Goal: Information Seeking & Learning: Learn about a topic

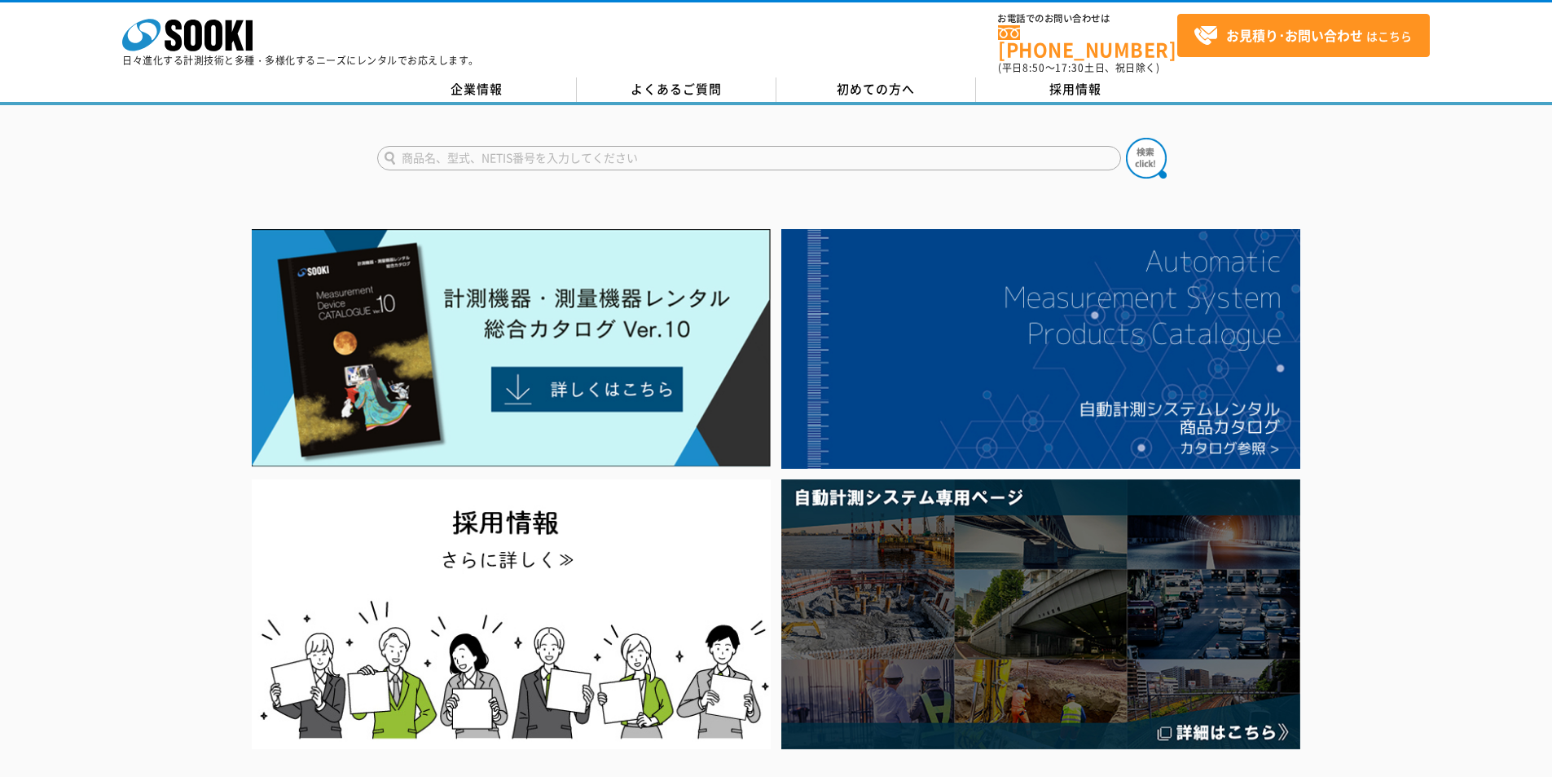
click at [474, 146] on input "text" at bounding box center [749, 158] width 744 height 24
type input "あ"
click at [1126, 138] on button at bounding box center [1146, 158] width 41 height 41
drag, startPoint x: 435, startPoint y: 149, endPoint x: 401, endPoint y: 145, distance: 34.5
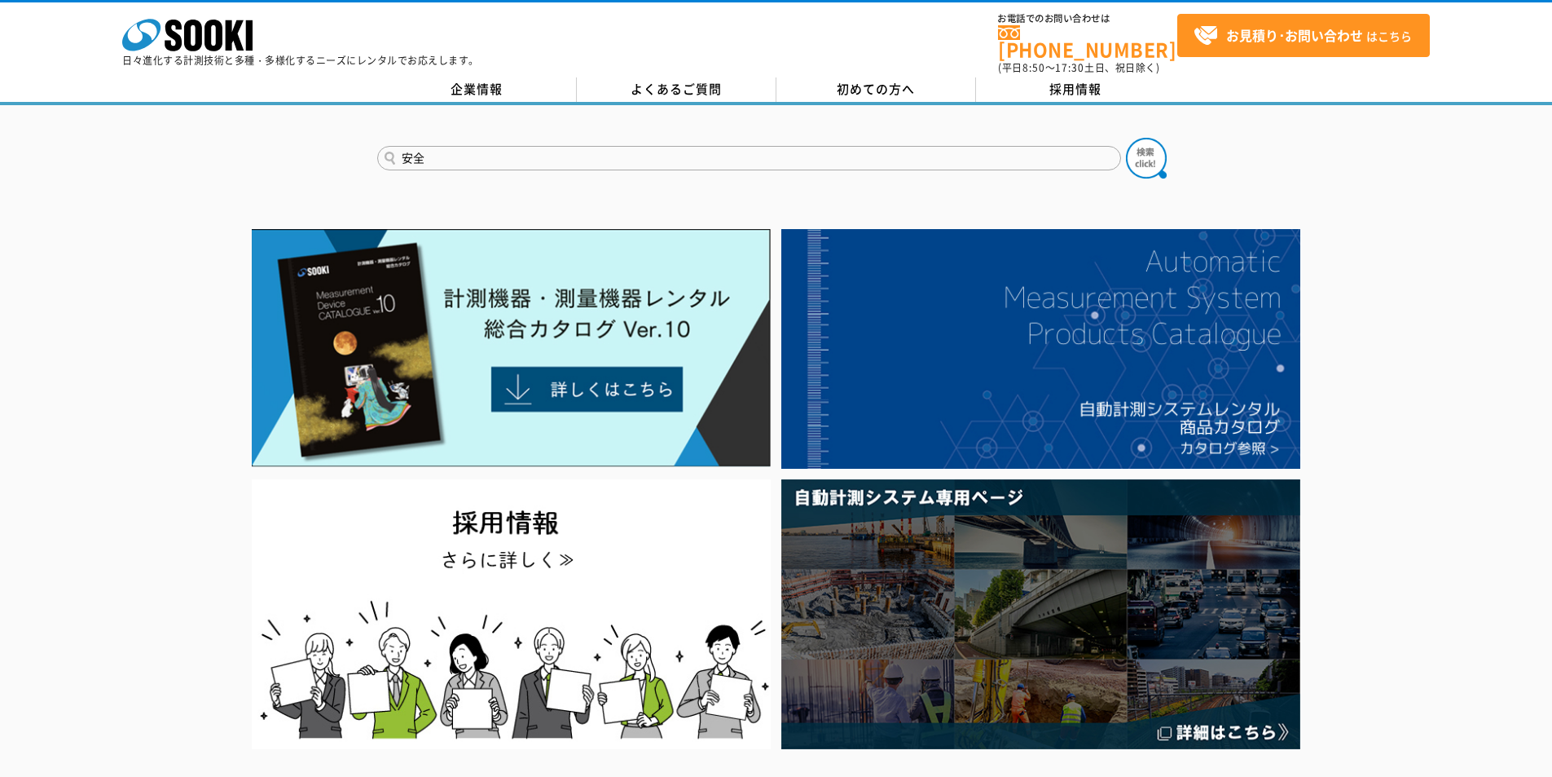
click at [401, 146] on input "安全" at bounding box center [749, 158] width 744 height 24
paste input "鉄筋コンクリート管理"
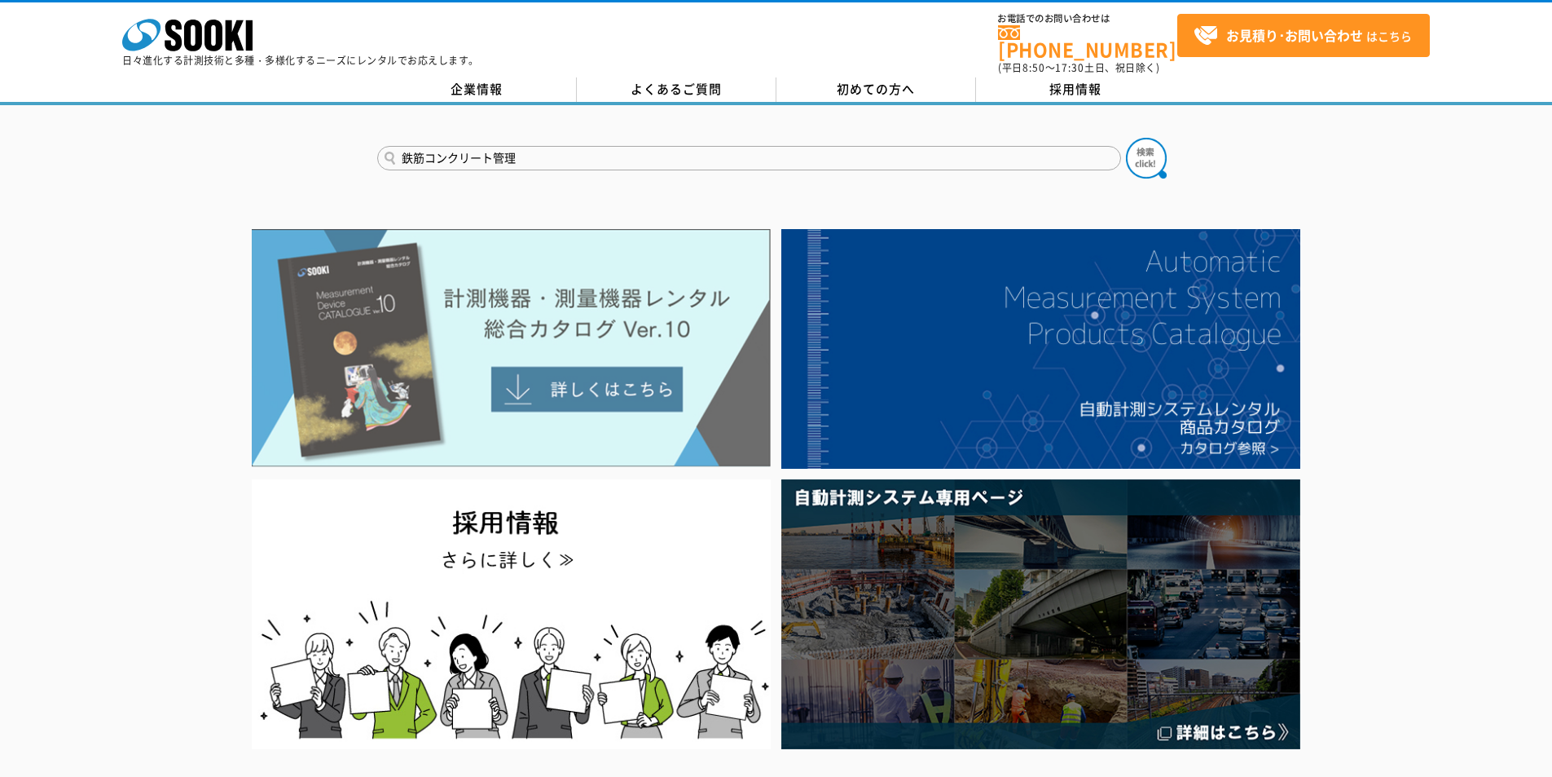
type input "鉄筋コンクリート管理"
click at [1126, 138] on button at bounding box center [1146, 158] width 41 height 41
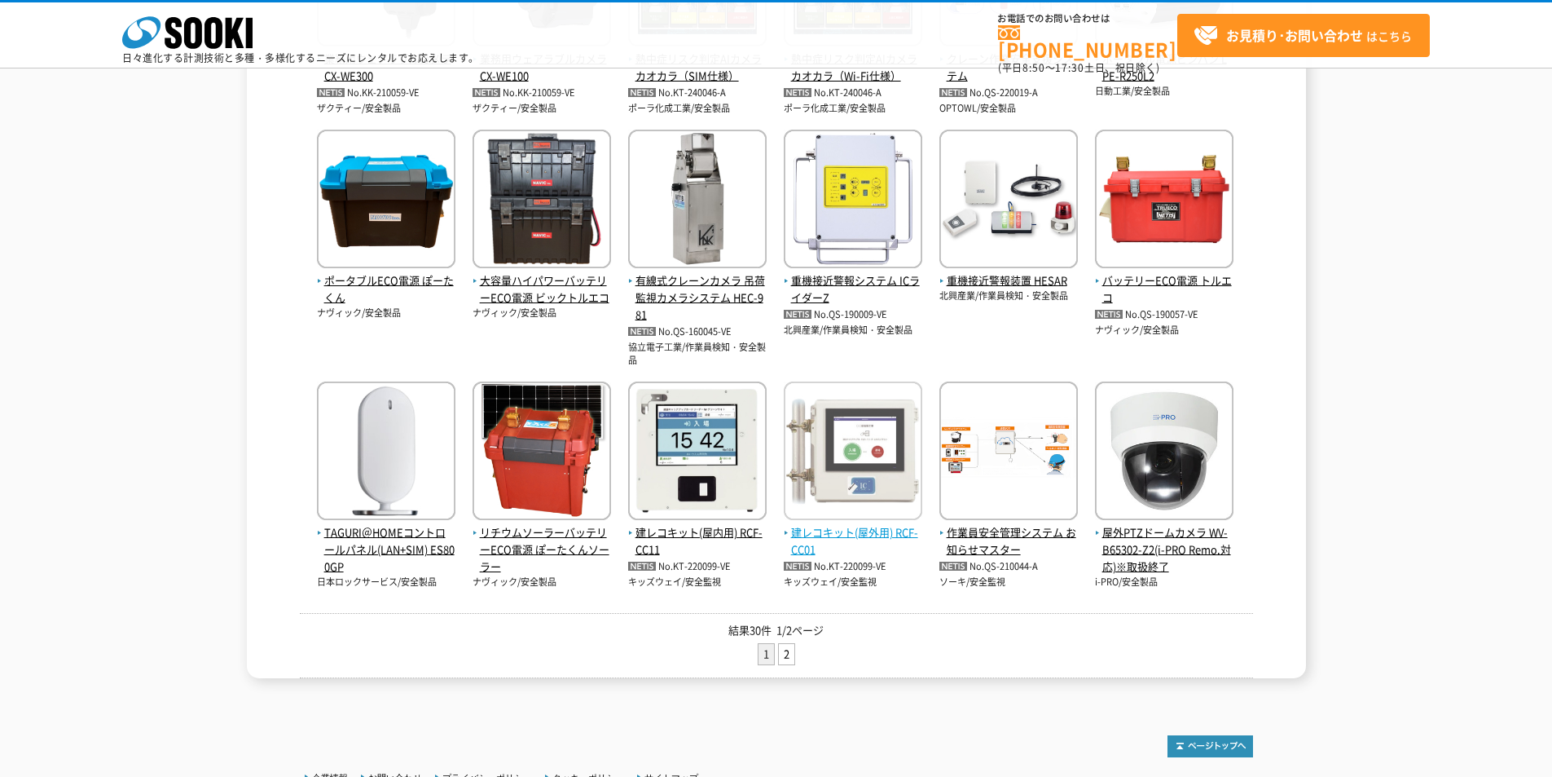
scroll to position [570, 0]
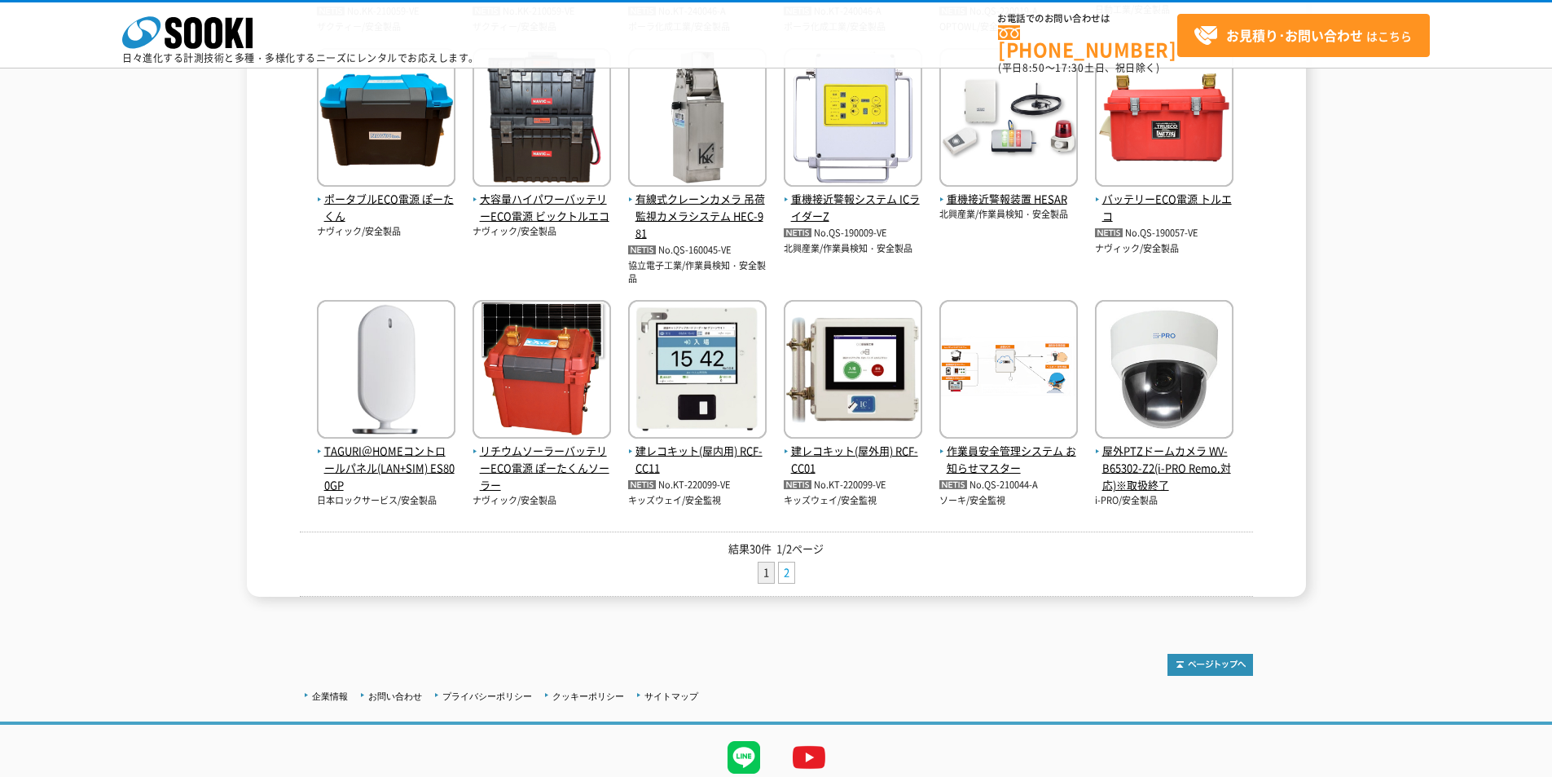
click at [781, 576] on link "2" at bounding box center [786, 572] width 15 height 20
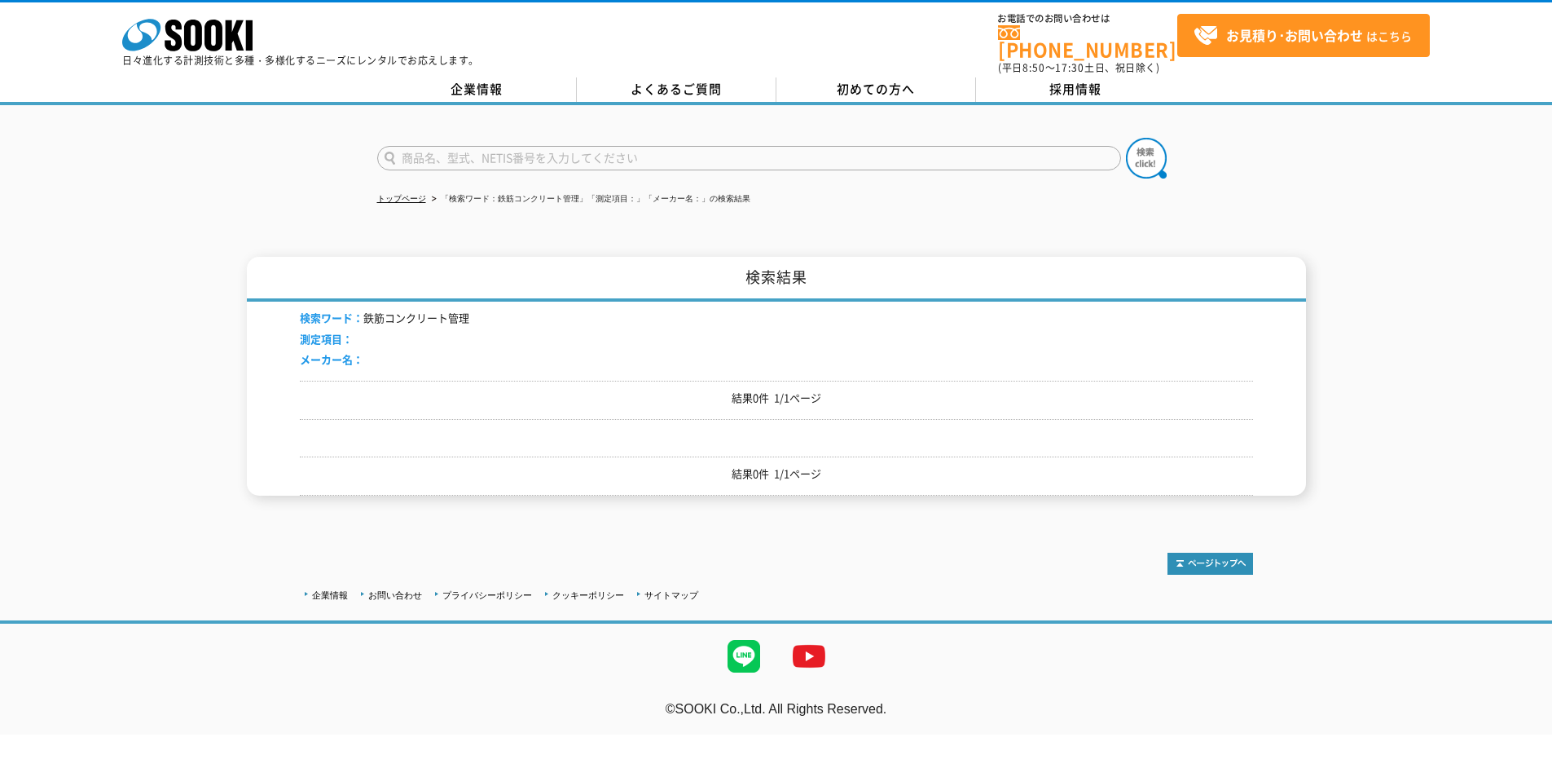
click at [424, 161] on form at bounding box center [776, 161] width 799 height 46
click at [421, 146] on input "text" at bounding box center [749, 158] width 744 height 24
type input "安全"
click at [1126, 138] on button at bounding box center [1146, 158] width 41 height 41
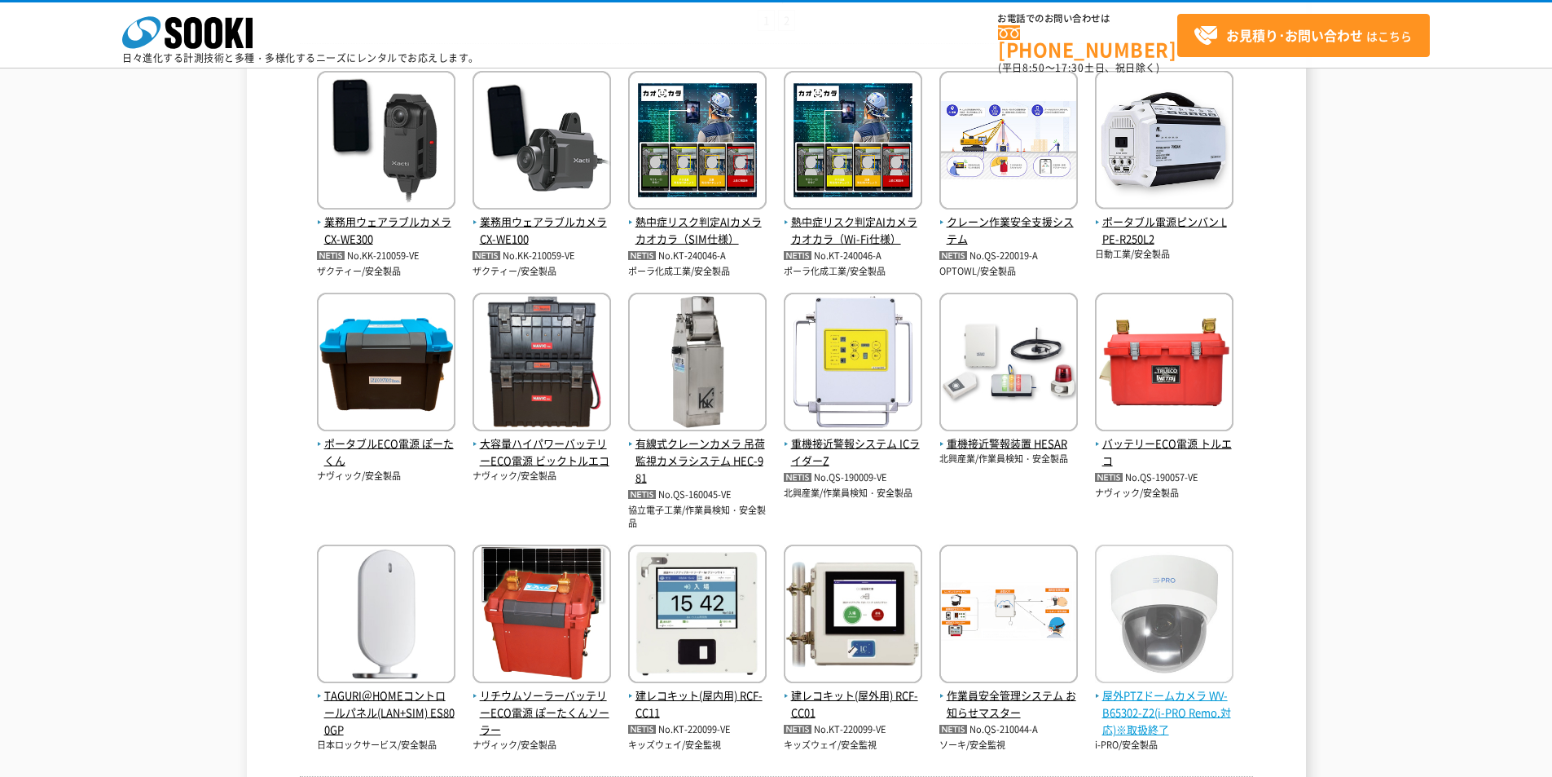
scroll to position [570, 0]
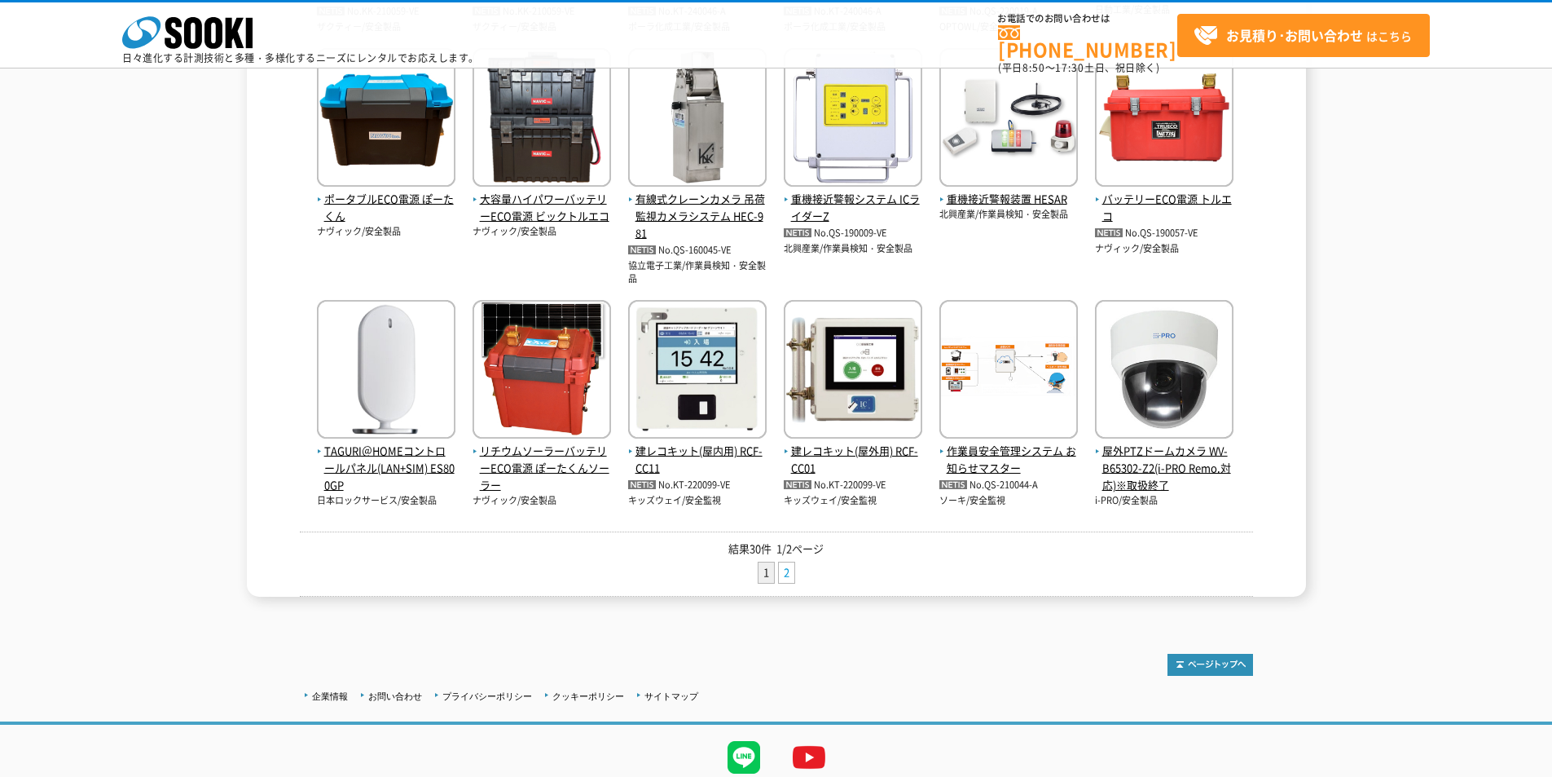
click at [786, 571] on link "2" at bounding box center [786, 572] width 15 height 20
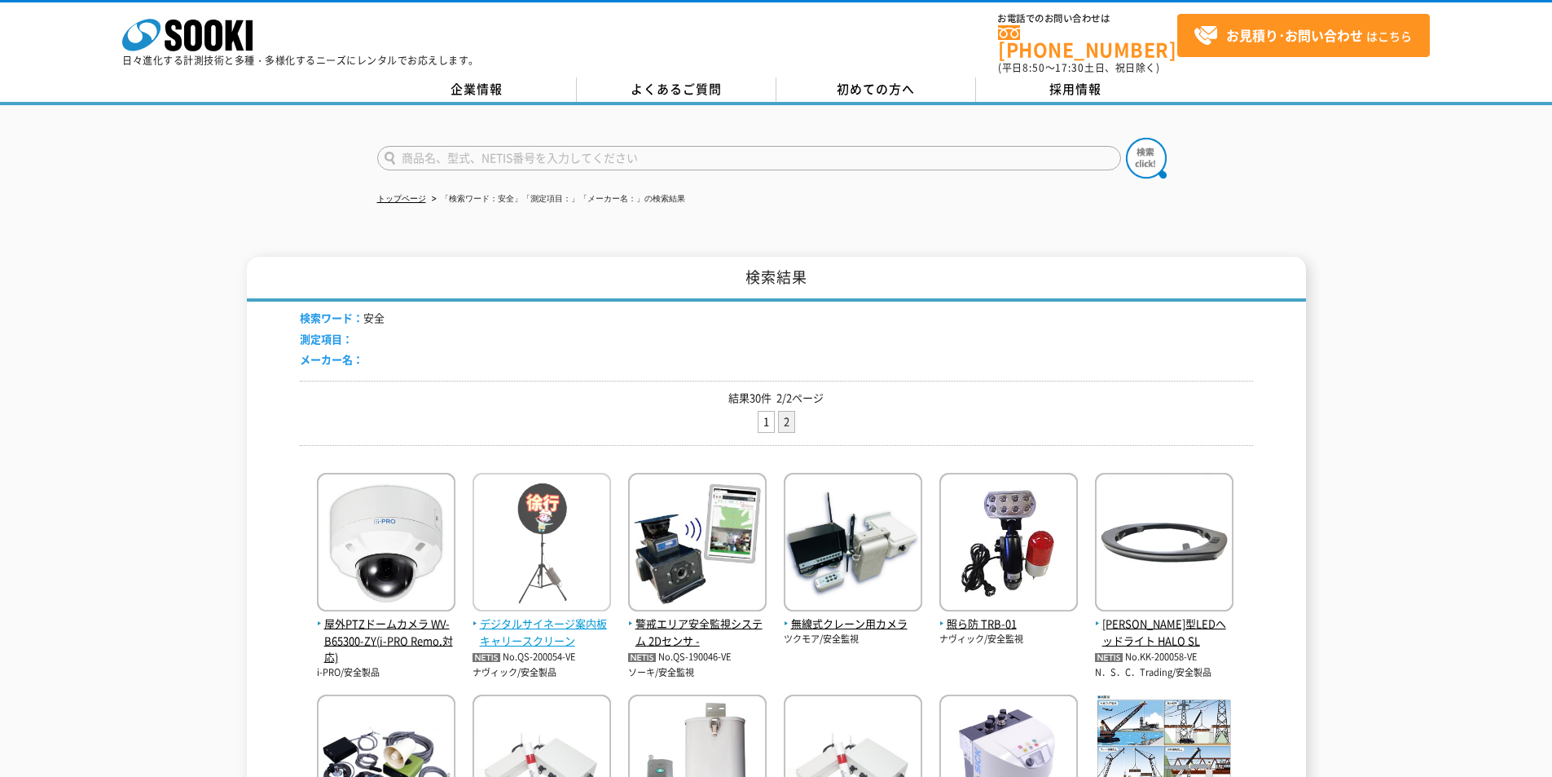
click at [568, 523] on img at bounding box center [542, 544] width 139 height 143
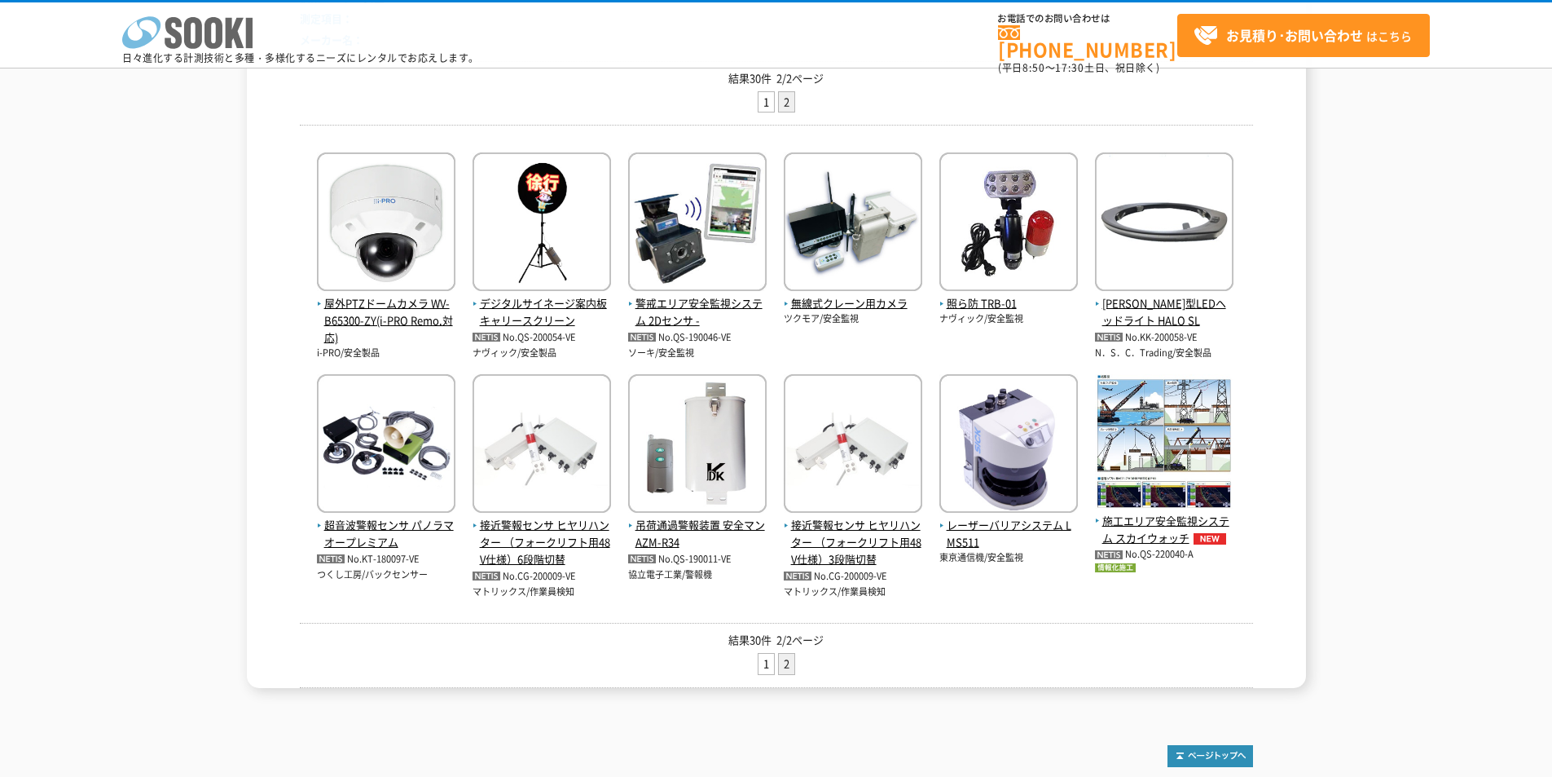
click at [236, 28] on polygon at bounding box center [235, 33] width 19 height 30
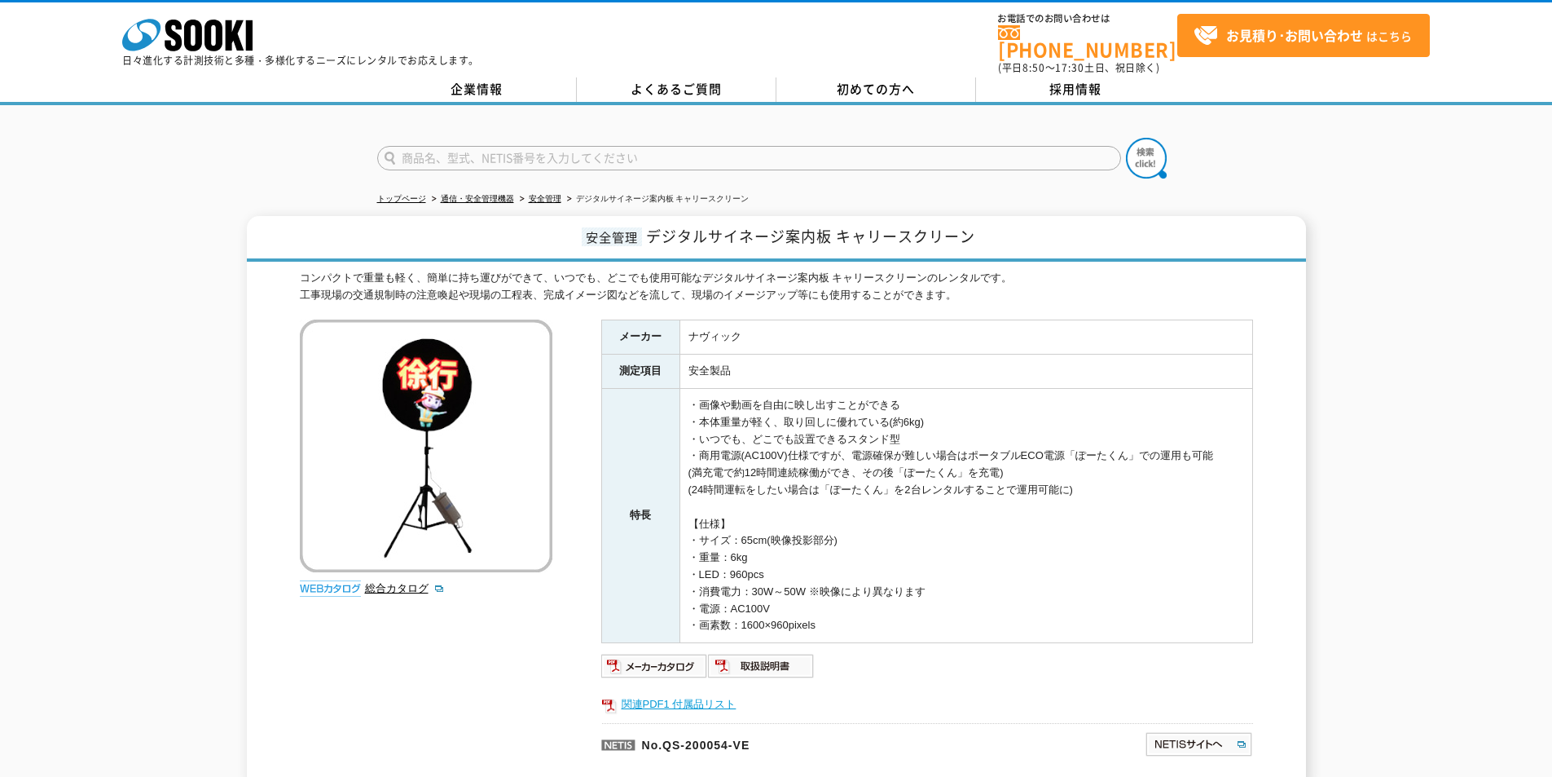
scroll to position [163, 0]
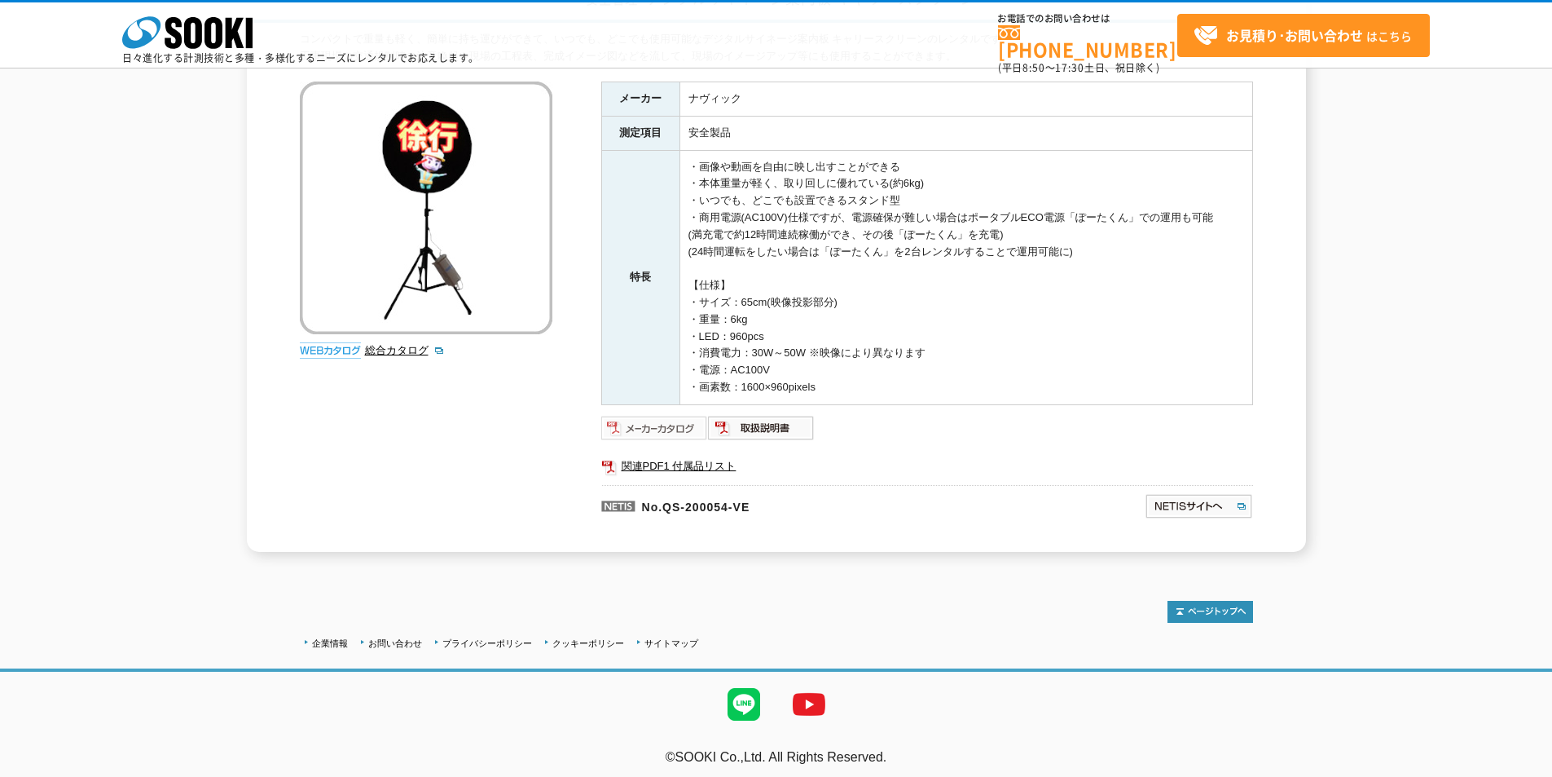
click at [658, 429] on img at bounding box center [654, 428] width 107 height 26
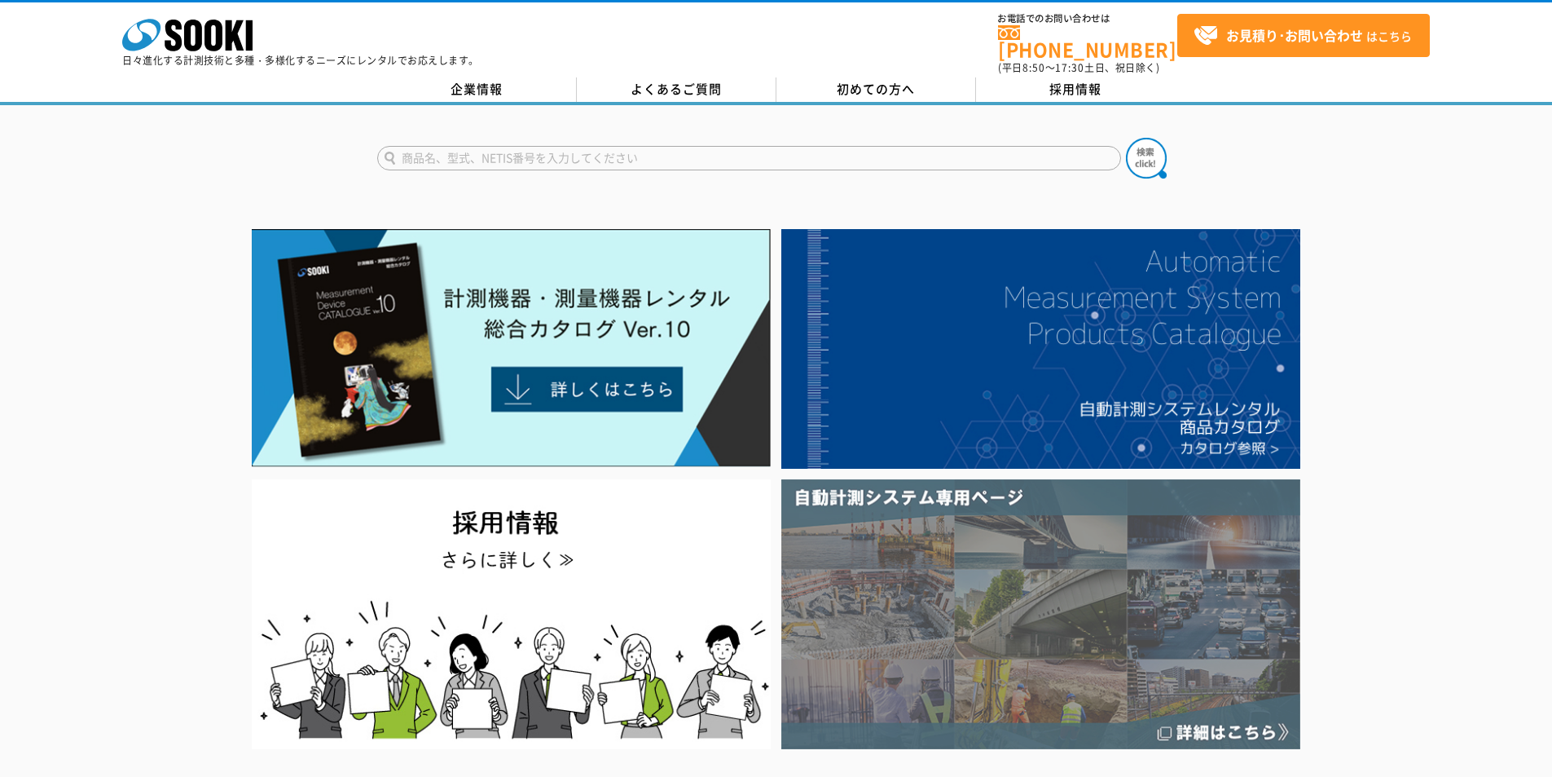
scroll to position [163, 0]
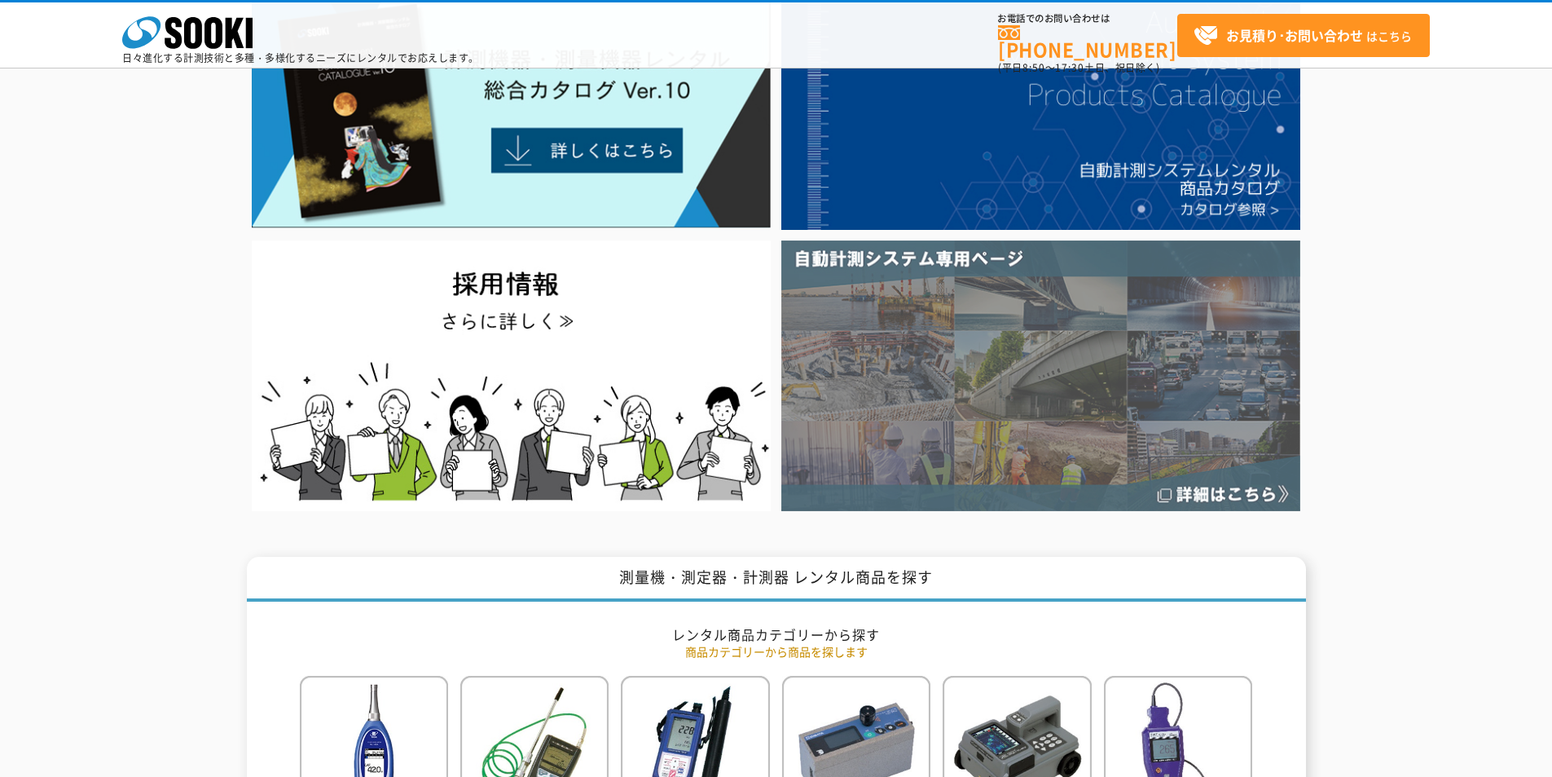
click at [993, 405] on img at bounding box center [1041, 375] width 519 height 270
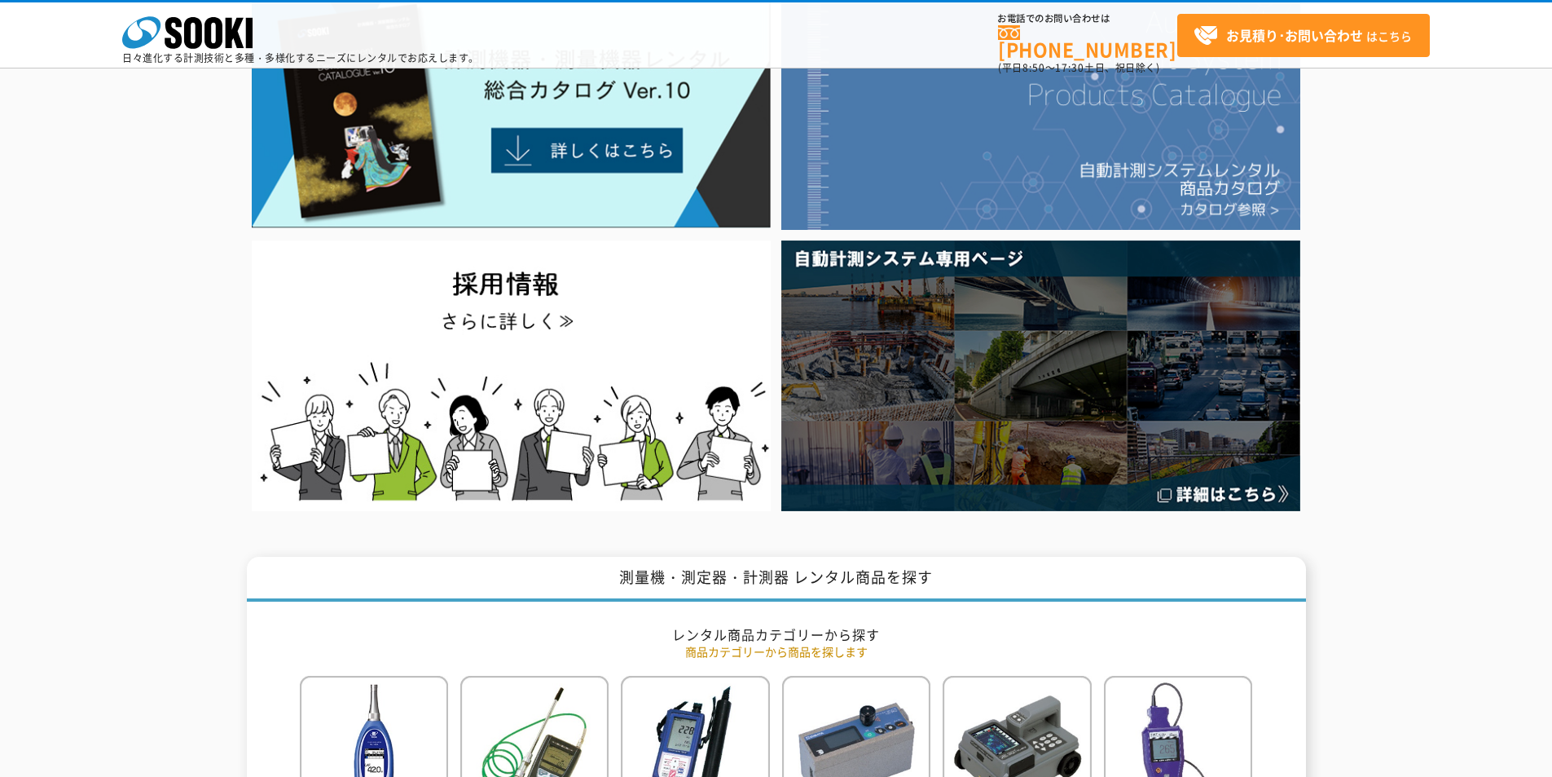
scroll to position [0, 0]
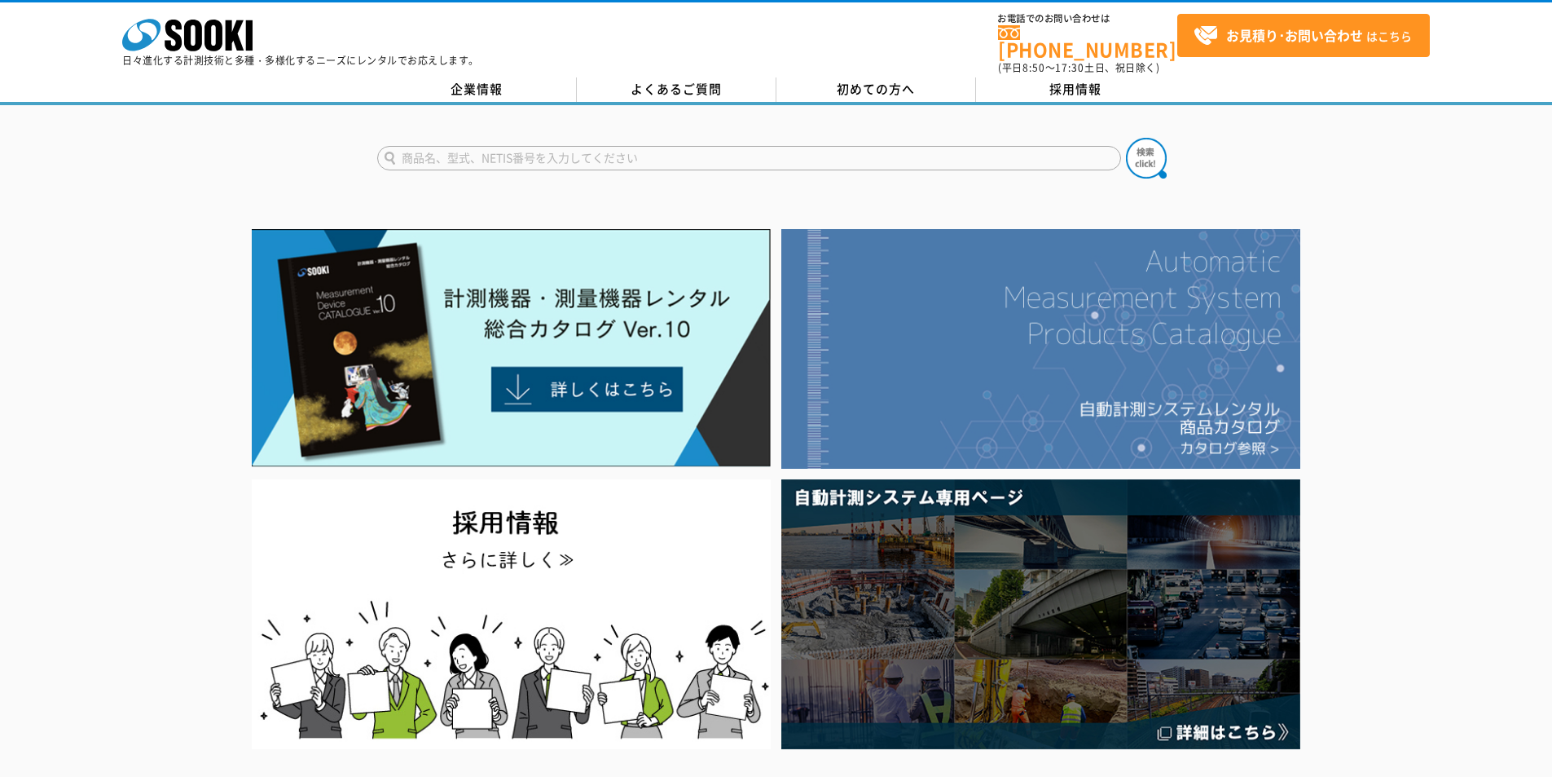
click at [1028, 269] on img at bounding box center [1041, 349] width 519 height 240
